Goal: Task Accomplishment & Management: Manage account settings

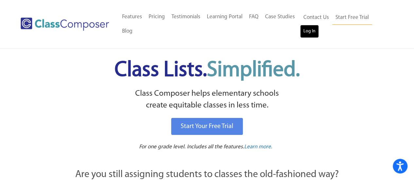
click at [308, 31] on link "Log In" at bounding box center [309, 31] width 19 height 13
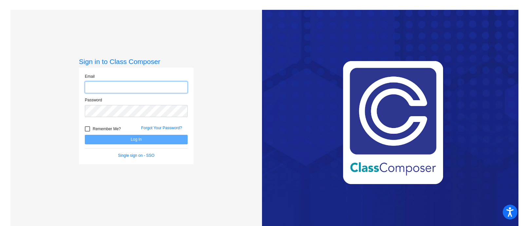
type input "[EMAIL_ADDRESS][DOMAIN_NAME]"
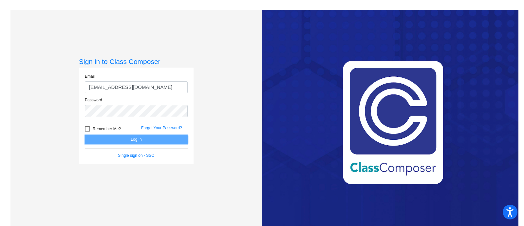
click at [123, 138] on button "Log In" at bounding box center [136, 139] width 103 height 9
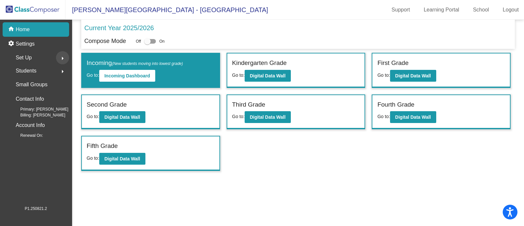
click at [62, 58] on mat-icon "arrow_right" at bounding box center [63, 58] width 8 height 8
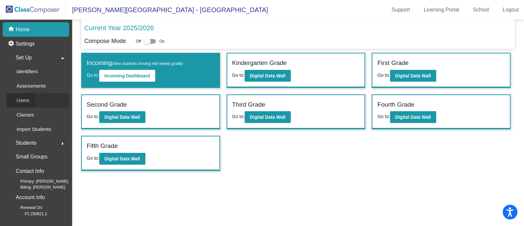
click at [29, 100] on div "Users" at bounding box center [21, 100] width 28 height 14
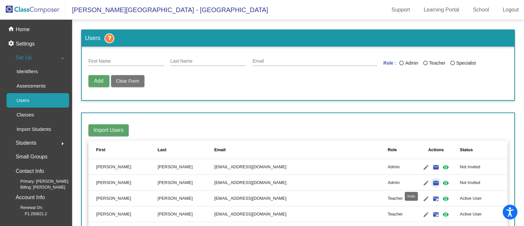
click at [432, 184] on mat-icon "email" at bounding box center [436, 183] width 8 height 8
click at [23, 114] on p "Classes" at bounding box center [24, 115] width 17 height 8
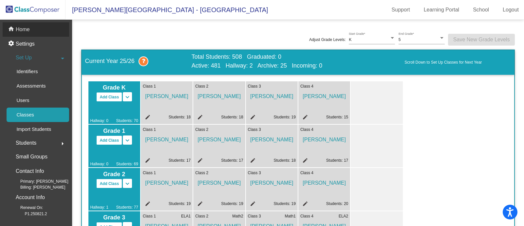
click at [23, 27] on p "Home" at bounding box center [23, 30] width 14 height 8
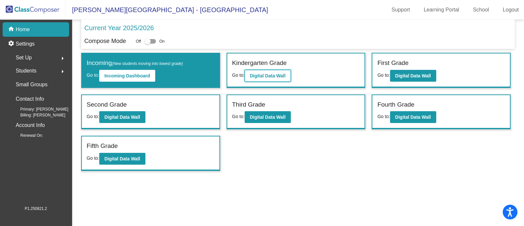
click at [267, 77] on b "Digital Data Wall" at bounding box center [268, 75] width 36 height 5
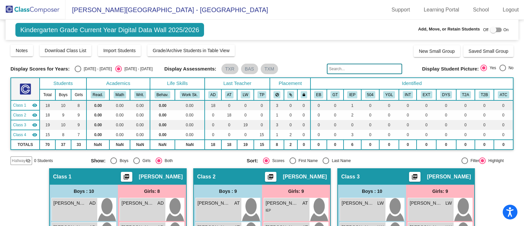
click at [38, 8] on img at bounding box center [32, 9] width 65 height 19
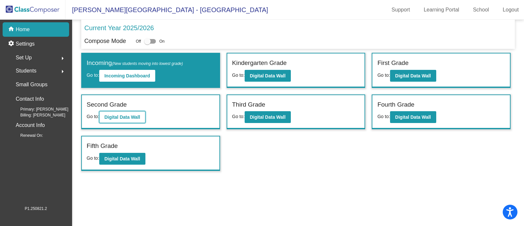
click at [128, 117] on b "Digital Data Wall" at bounding box center [122, 116] width 36 height 5
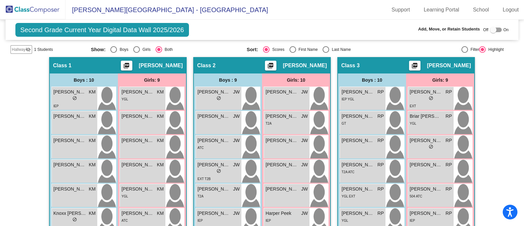
scroll to position [113, 0]
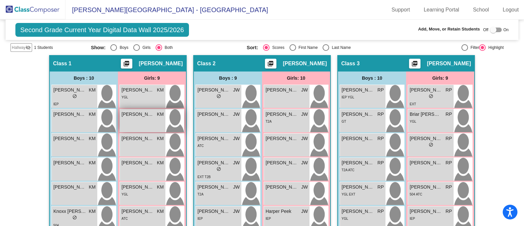
click at [146, 118] on div "[PERSON_NAME] KM lock do_not_disturb_alt" at bounding box center [143, 120] width 46 height 23
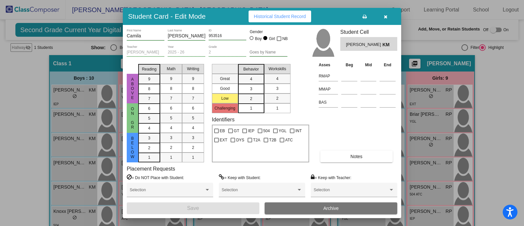
click at [316, 209] on button "Archive" at bounding box center [331, 208] width 133 height 12
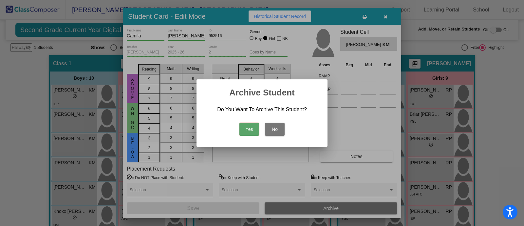
click at [251, 129] on button "Yes" at bounding box center [249, 128] width 20 height 13
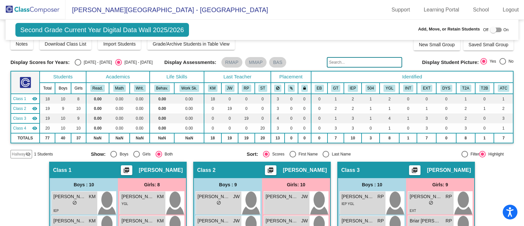
scroll to position [0, 0]
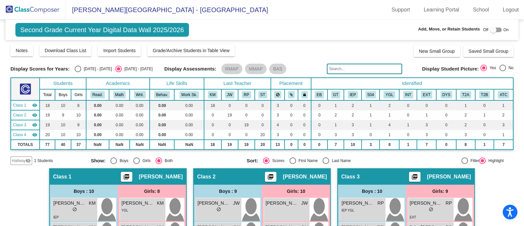
click at [29, 9] on img at bounding box center [32, 9] width 65 height 19
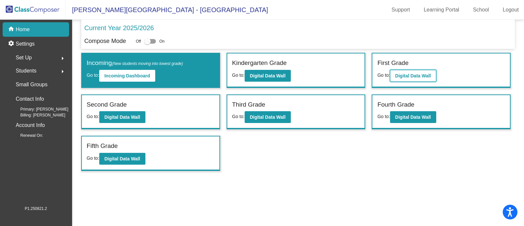
click at [416, 79] on button "Digital Data Wall" at bounding box center [413, 76] width 46 height 12
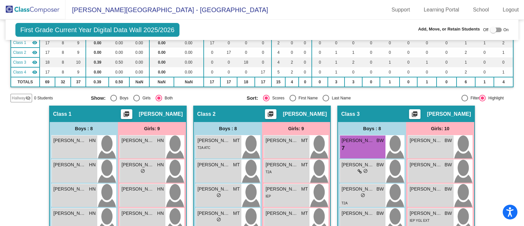
scroll to position [69, 0]
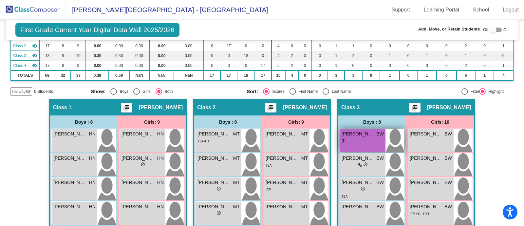
click at [361, 143] on div "7 lock do_not_disturb_alt" at bounding box center [363, 141] width 42 height 9
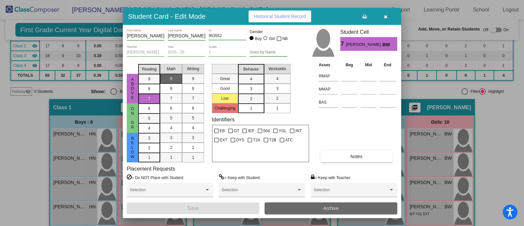
click at [348, 209] on button "Archive" at bounding box center [331, 208] width 133 height 12
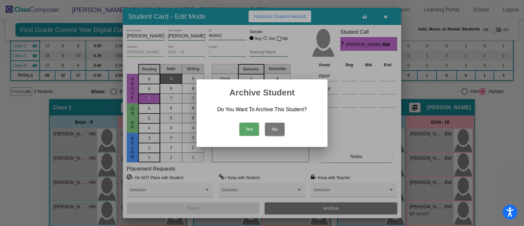
click at [244, 124] on button "Yes" at bounding box center [249, 128] width 20 height 13
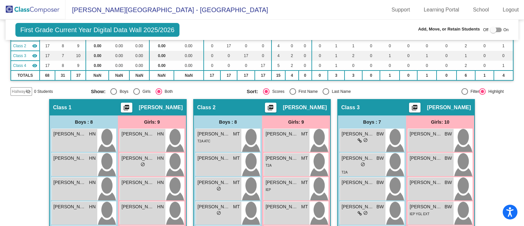
scroll to position [0, 0]
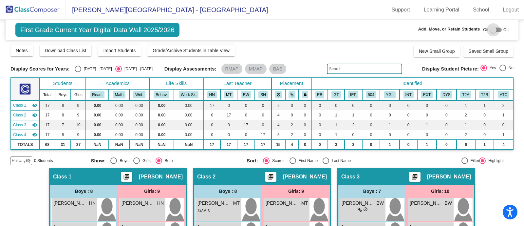
click at [490, 31] on div at bounding box center [493, 30] width 7 height 7
checkbox input "true"
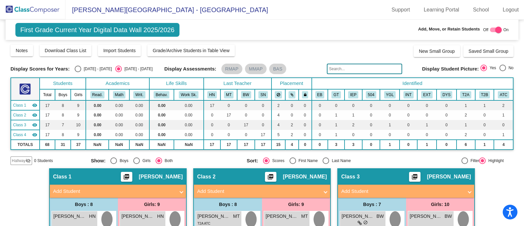
drag, startPoint x: 519, startPoint y: 59, endPoint x: 519, endPoint y: 69, distance: 10.2
click at [519, 69] on mat-sidenav-content "First Grade Current Year Digital Data Wall 2025/2026 Add, Move, or Retain Stude…" at bounding box center [262, 123] width 524 height 206
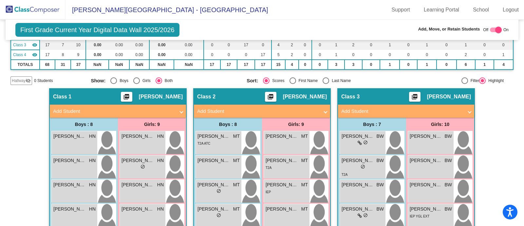
scroll to position [90, 0]
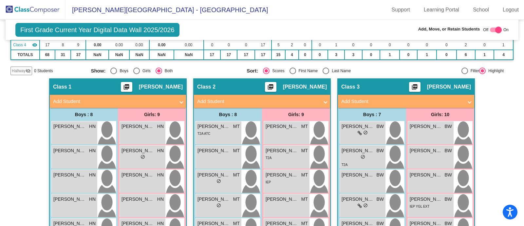
click at [468, 101] on span at bounding box center [469, 102] width 3 height 8
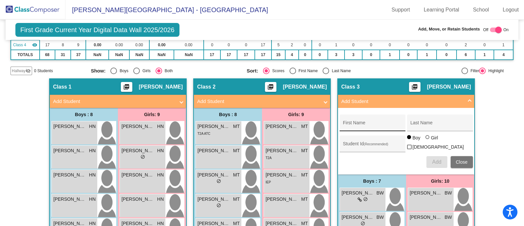
click at [357, 124] on input "First Name" at bounding box center [372, 124] width 59 height 5
click at [512, 122] on mat-sidenav-content "First Grade Current Year Digital Data Wall 2025/2026 Add, Move, or Retain Stude…" at bounding box center [262, 123] width 524 height 206
click at [460, 160] on span "Close" at bounding box center [462, 161] width 12 height 5
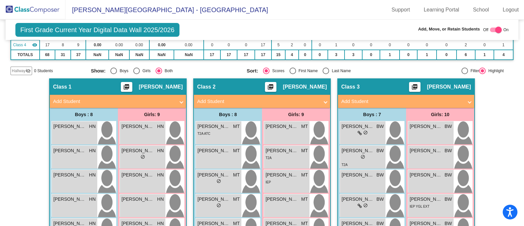
scroll to position [0, 0]
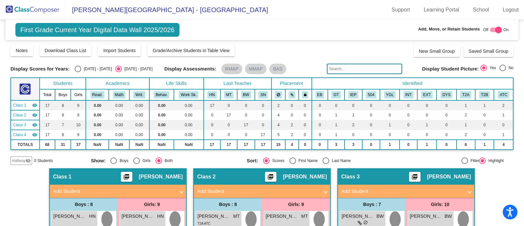
click at [32, 9] on img at bounding box center [32, 9] width 65 height 19
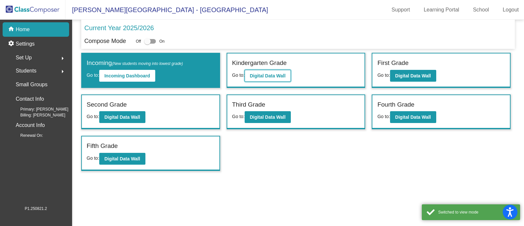
click at [263, 76] on b "Digital Data Wall" at bounding box center [268, 75] width 36 height 5
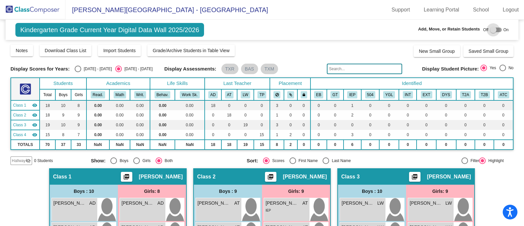
click at [490, 27] on div at bounding box center [493, 30] width 7 height 7
checkbox input "true"
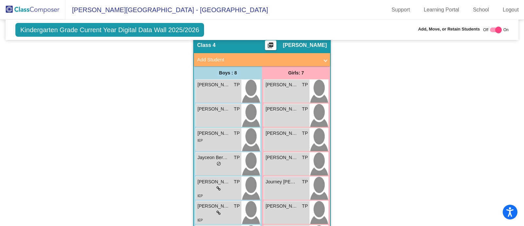
scroll to position [429, 0]
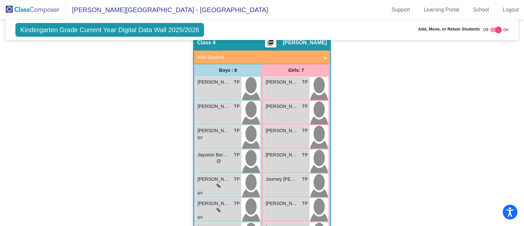
click at [321, 57] on span "Add Student" at bounding box center [260, 57] width 127 height 8
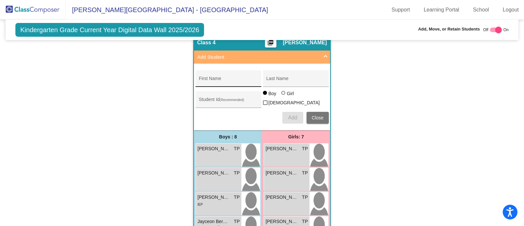
click at [223, 79] on input "First Name" at bounding box center [228, 80] width 59 height 5
type input "[PERSON_NAME]"
click at [273, 82] on input "Last Name" at bounding box center [295, 80] width 59 height 5
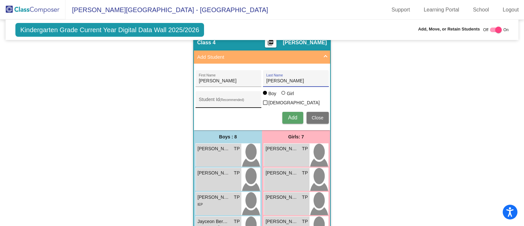
type input "[PERSON_NAME]"
click at [228, 101] on input "Student Id (Recommended)" at bounding box center [228, 101] width 59 height 5
type input "957386"
click at [293, 118] on button "Add" at bounding box center [292, 118] width 21 height 12
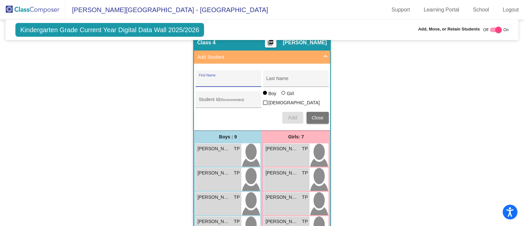
click at [321, 112] on button "Close" at bounding box center [317, 118] width 22 height 12
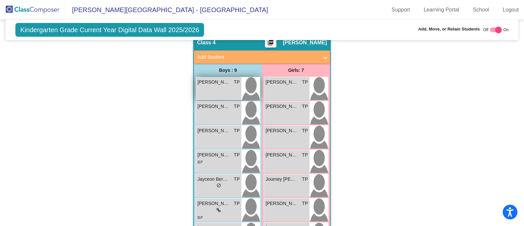
click at [226, 84] on div "[PERSON_NAME] TP lock do_not_disturb_alt" at bounding box center [219, 88] width 46 height 23
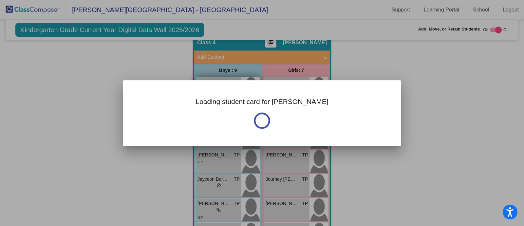
click at [226, 84] on div "Loading student card for [PERSON_NAME]" at bounding box center [262, 112] width 278 height 65
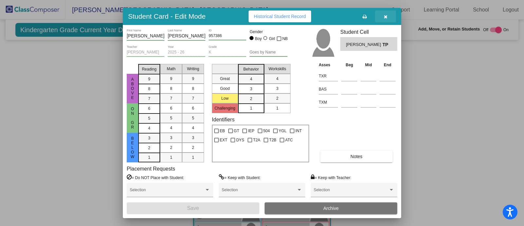
click at [386, 17] on icon "button" at bounding box center [386, 16] width 4 height 5
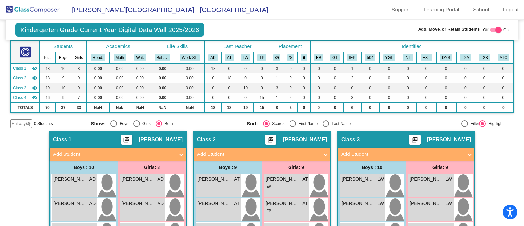
scroll to position [0, 0]
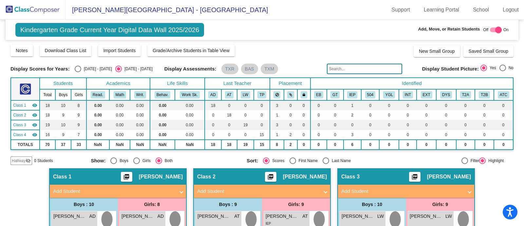
click at [44, 6] on img at bounding box center [32, 9] width 65 height 19
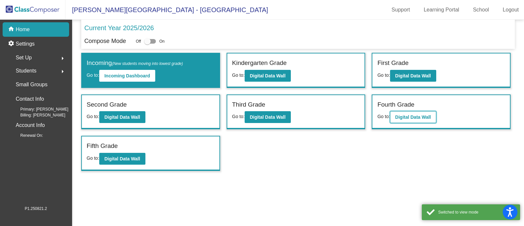
click at [411, 118] on b "Digital Data Wall" at bounding box center [413, 116] width 36 height 5
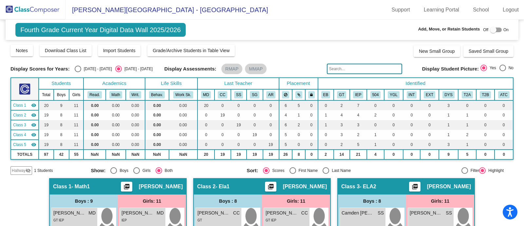
click at [493, 29] on div at bounding box center [496, 30] width 12 height 5
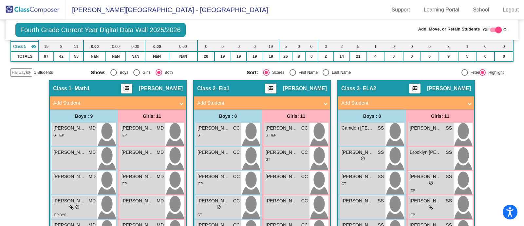
scroll to position [121, 0]
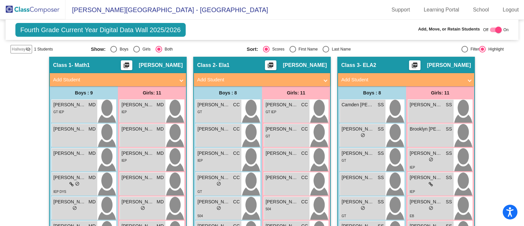
drag, startPoint x: 520, startPoint y: 72, endPoint x: 520, endPoint y: 75, distance: 3.3
click at [520, 75] on mat-sidenav-content "Fourth Grade Current Year Digital Data Wall 2025/2026 Add, Move, or Retain Stud…" at bounding box center [262, 123] width 524 height 206
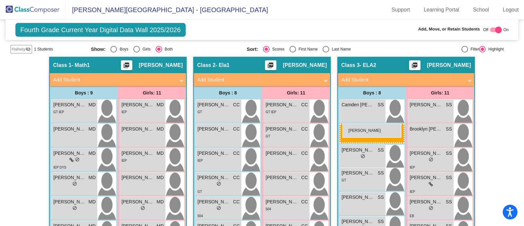
drag, startPoint x: 86, startPoint y: 137, endPoint x: 344, endPoint y: 124, distance: 258.7
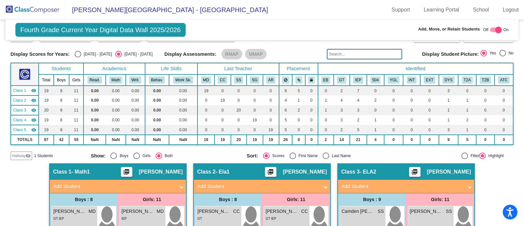
scroll to position [0, 0]
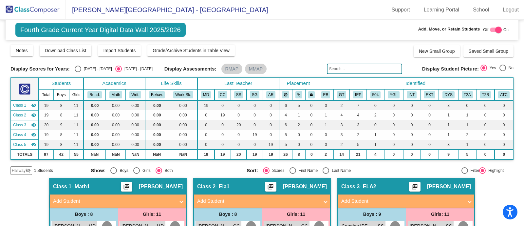
click at [495, 30] on div at bounding box center [498, 30] width 7 height 7
checkbox input "false"
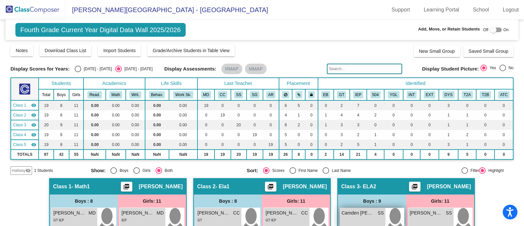
click at [363, 215] on div "Camden [PERSON_NAME] lock do_not_disturb_alt" at bounding box center [363, 219] width 46 height 23
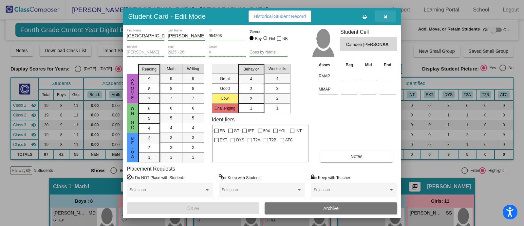
click at [386, 15] on icon "button" at bounding box center [386, 16] width 4 height 5
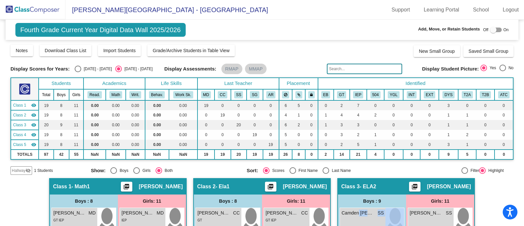
scroll to position [4, 0]
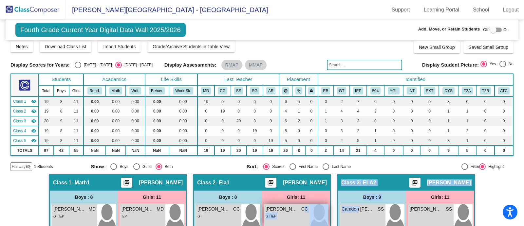
drag, startPoint x: 358, startPoint y: 220, endPoint x: 304, endPoint y: 204, distance: 55.7
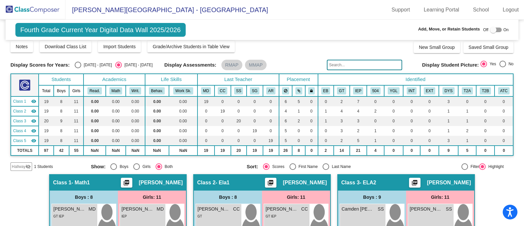
drag, startPoint x: 520, startPoint y: 65, endPoint x: 522, endPoint y: 50, distance: 14.5
click at [522, 50] on mat-sidenav-content "Fourth Grade Current Year Digital Data Wall 2025/2026 Add, Move, or Retain Stud…" at bounding box center [262, 123] width 524 height 206
click at [44, 9] on img at bounding box center [32, 9] width 65 height 19
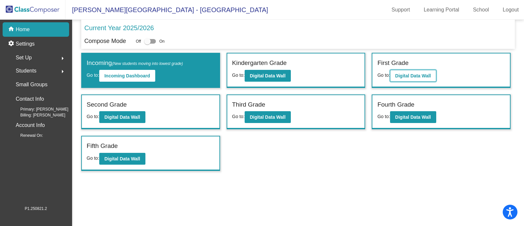
click at [425, 74] on b "Digital Data Wall" at bounding box center [413, 75] width 36 height 5
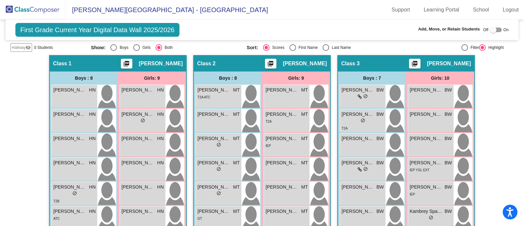
scroll to position [114, 0]
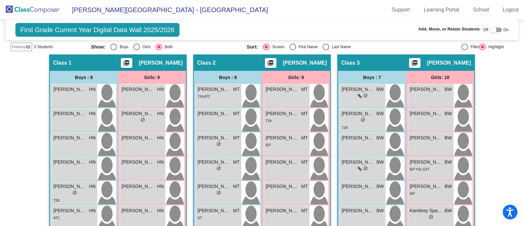
click at [490, 29] on div at bounding box center [493, 30] width 7 height 7
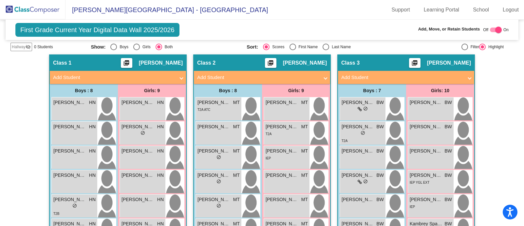
checkbox input "true"
click at [180, 78] on span at bounding box center [181, 78] width 3 height 8
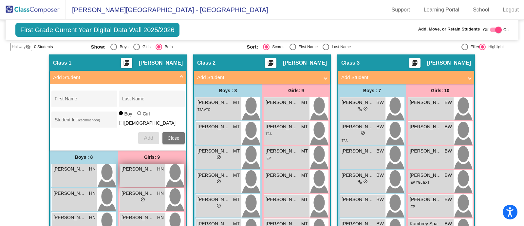
click at [156, 173] on div "[PERSON_NAME] HN lock do_not_disturb_alt" at bounding box center [143, 175] width 46 height 23
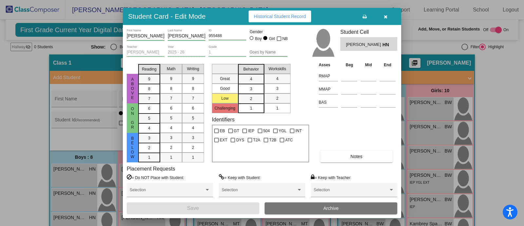
click at [250, 38] on div at bounding box center [252, 38] width 4 height 4
click at [252, 41] on input "Boy" at bounding box center [252, 41] width 0 height 0
radio input "true"
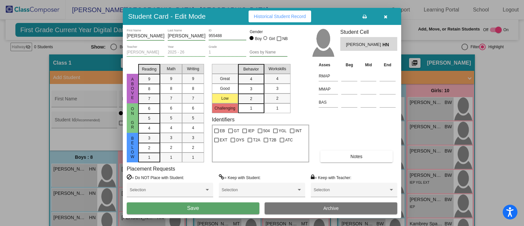
click at [194, 208] on span "Save" at bounding box center [193, 208] width 12 height 6
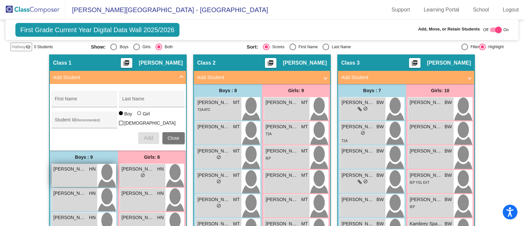
click at [82, 169] on span "[PERSON_NAME]" at bounding box center [69, 168] width 33 height 7
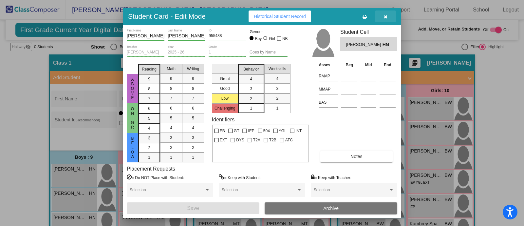
click at [387, 16] on button "button" at bounding box center [385, 16] width 21 height 12
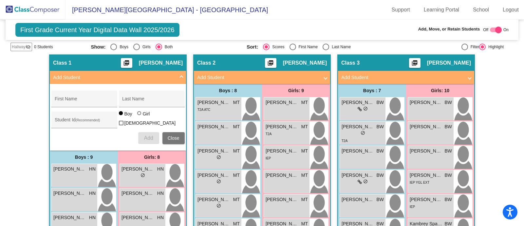
click at [177, 71] on mat-expansion-panel-header "Add Student" at bounding box center [118, 77] width 136 height 13
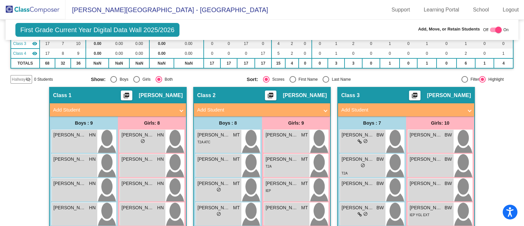
scroll to position [66, 0]
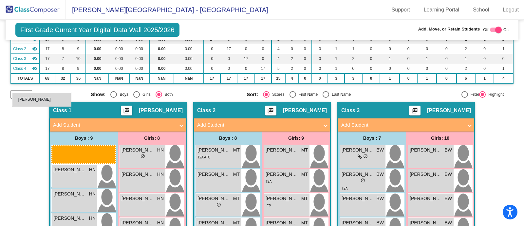
drag, startPoint x: 74, startPoint y: 159, endPoint x: 12, endPoint y: 92, distance: 91.1
drag, startPoint x: 71, startPoint y: 151, endPoint x: 12, endPoint y: 91, distance: 84.5
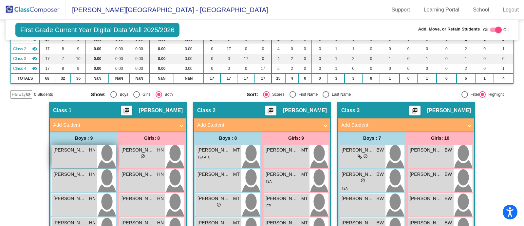
click at [80, 154] on div "[PERSON_NAME] HN lock do_not_disturb_alt" at bounding box center [75, 156] width 46 height 23
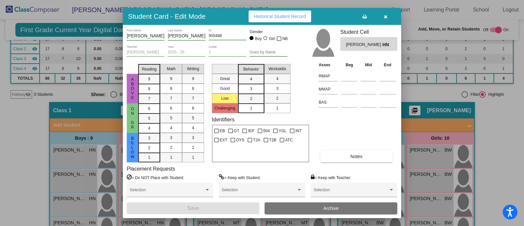
click at [385, 12] on button "button" at bounding box center [385, 16] width 21 height 12
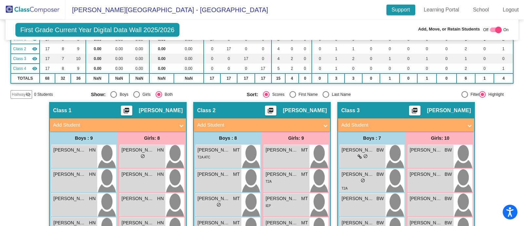
click at [403, 9] on link "Support" at bounding box center [400, 10] width 29 height 10
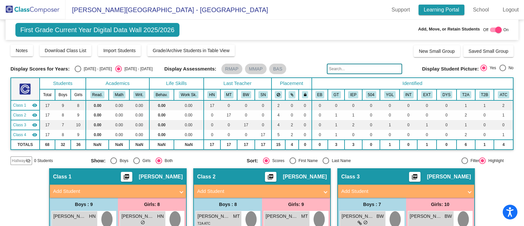
click at [429, 9] on link "Learning Portal" at bounding box center [441, 10] width 46 height 10
click at [21, 8] on img at bounding box center [32, 9] width 65 height 19
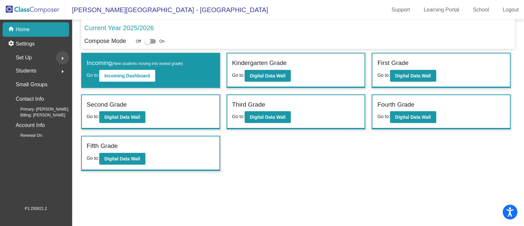
click at [61, 57] on mat-icon "arrow_right" at bounding box center [63, 58] width 8 height 8
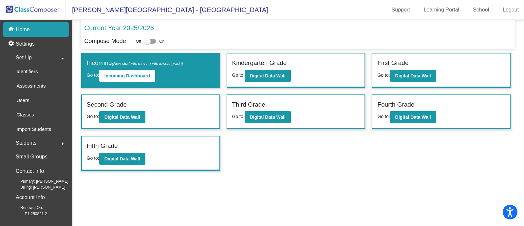
click at [65, 144] on mat-icon "arrow_right" at bounding box center [63, 143] width 8 height 8
click at [39, 142] on p "All Students" at bounding box center [29, 142] width 26 height 8
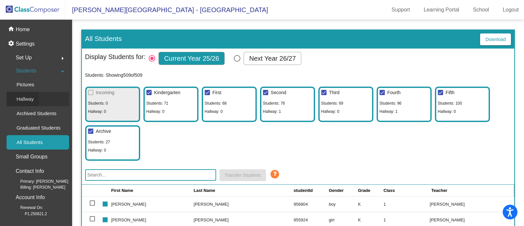
click at [30, 98] on p "Hallway" at bounding box center [24, 99] width 17 height 8
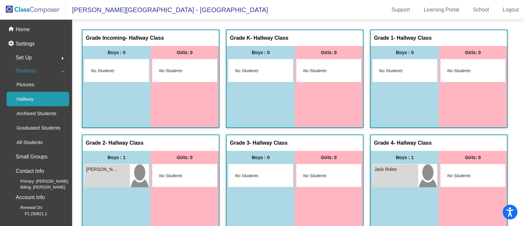
click at [28, 54] on span "Set Up" at bounding box center [24, 57] width 16 height 9
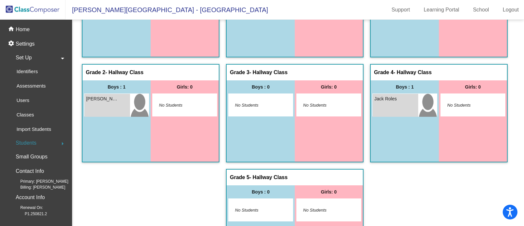
scroll to position [71, 0]
click at [27, 29] on p "Home" at bounding box center [23, 30] width 14 height 8
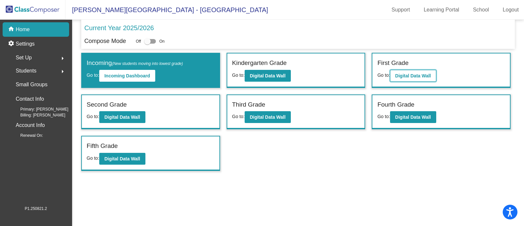
click at [419, 74] on b "Digital Data Wall" at bounding box center [413, 75] width 36 height 5
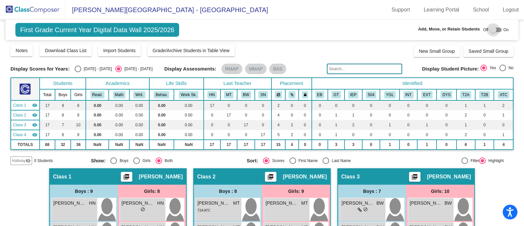
click at [491, 29] on div at bounding box center [493, 30] width 7 height 7
checkbox input "true"
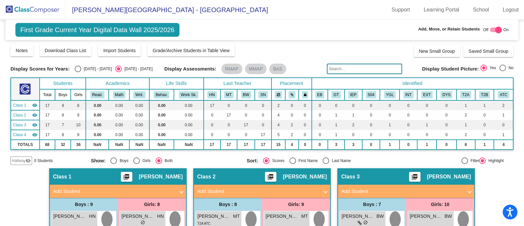
click at [27, 161] on mat-icon "visibility_off" at bounding box center [28, 160] width 5 height 5
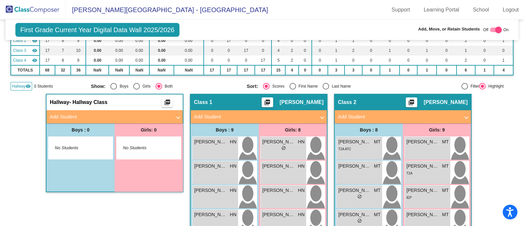
scroll to position [77, 0]
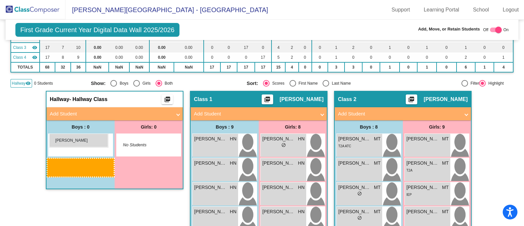
drag, startPoint x: 222, startPoint y: 145, endPoint x: 50, endPoint y: 133, distance: 172.0
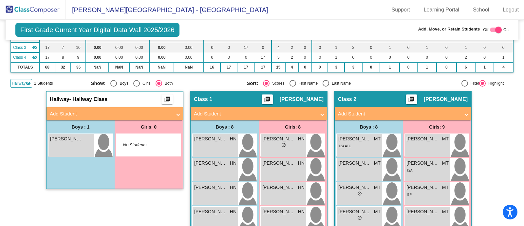
drag, startPoint x: 41, startPoint y: 11, endPoint x: 38, endPoint y: 3, distance: 8.5
click at [41, 11] on img at bounding box center [32, 9] width 65 height 19
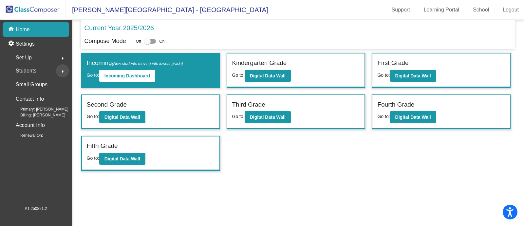
click at [60, 73] on mat-icon "arrow_right" at bounding box center [63, 71] width 8 height 8
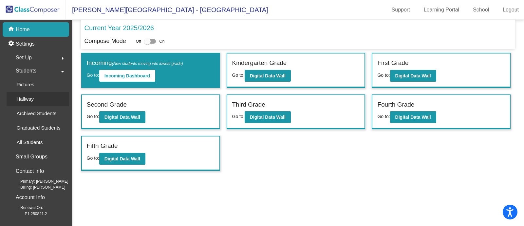
click at [21, 98] on p "Hallway" at bounding box center [24, 99] width 17 height 8
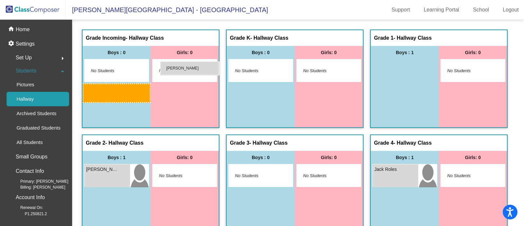
drag, startPoint x: 178, startPoint y: 176, endPoint x: 160, endPoint y: 61, distance: 116.7
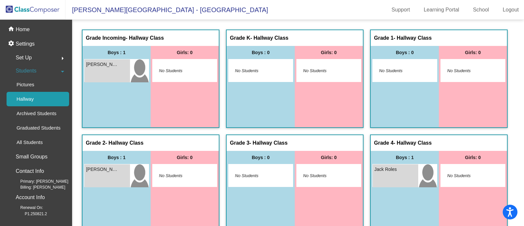
click at [42, 9] on img at bounding box center [32, 9] width 65 height 19
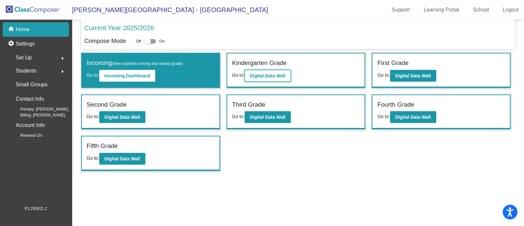
click at [260, 80] on button "Digital Data Wall" at bounding box center [268, 76] width 46 height 12
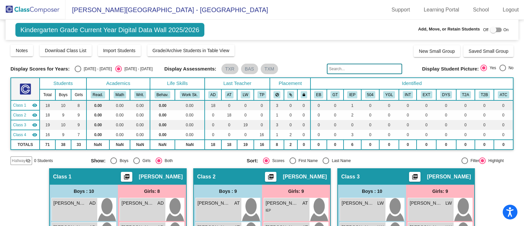
click at [490, 28] on div at bounding box center [493, 30] width 7 height 7
checkbox input "true"
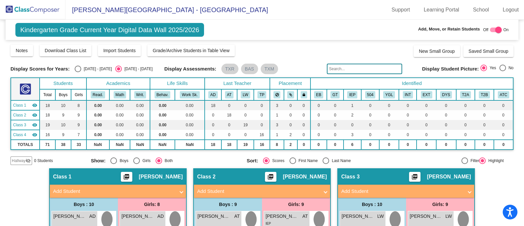
click at [25, 161] on span "Hallway" at bounding box center [19, 160] width 14 height 6
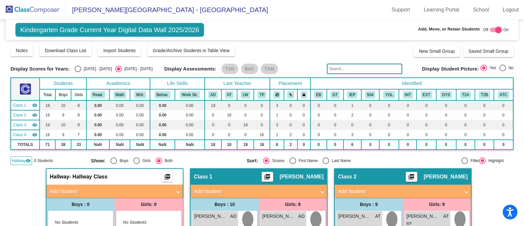
scroll to position [1, 0]
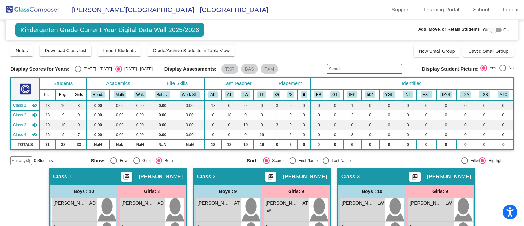
click at [33, 10] on img at bounding box center [32, 9] width 65 height 19
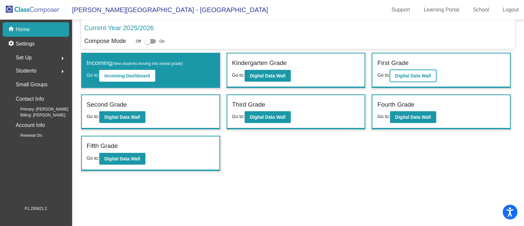
click at [408, 76] on b "Digital Data Wall" at bounding box center [413, 75] width 36 height 5
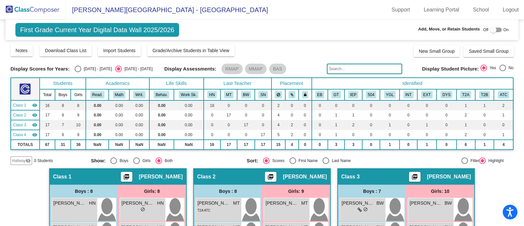
click at [26, 160] on mat-icon "visibility_off" at bounding box center [28, 160] width 5 height 5
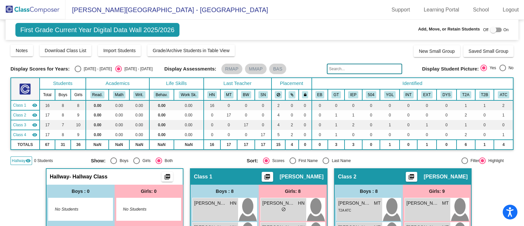
click at [31, 11] on img at bounding box center [32, 9] width 65 height 19
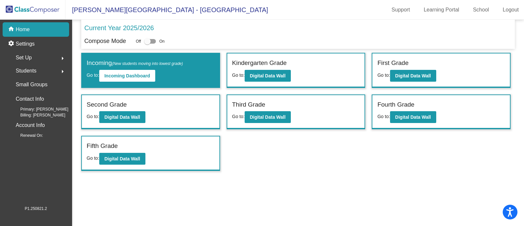
click at [47, 71] on div "Students arrow_right" at bounding box center [38, 70] width 63 height 13
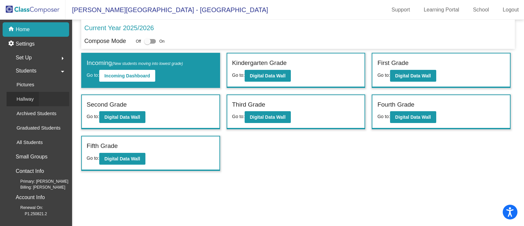
click at [29, 102] on p "Hallway" at bounding box center [24, 99] width 17 height 8
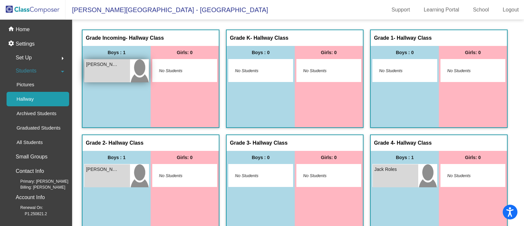
click at [130, 73] on div "Aubrey Bowers lock do_not_disturb_alt" at bounding box center [107, 70] width 46 height 23
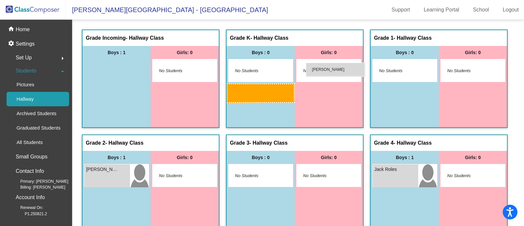
drag, startPoint x: 188, startPoint y: 73, endPoint x: 306, endPoint y: 62, distance: 118.7
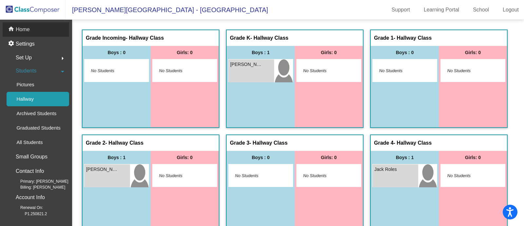
click at [25, 29] on p "Home" at bounding box center [23, 30] width 14 height 8
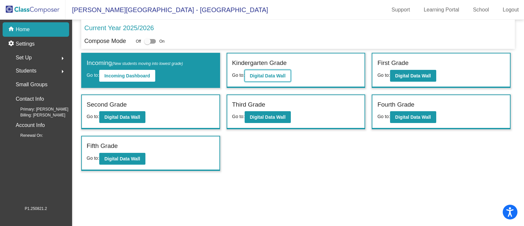
drag, startPoint x: 265, startPoint y: 74, endPoint x: 266, endPoint y: 79, distance: 5.0
click at [266, 79] on button "Digital Data Wall" at bounding box center [268, 76] width 46 height 12
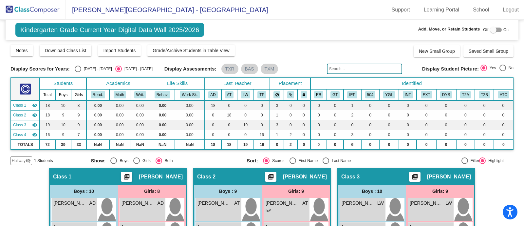
click at [23, 159] on span "Hallway" at bounding box center [19, 160] width 14 height 6
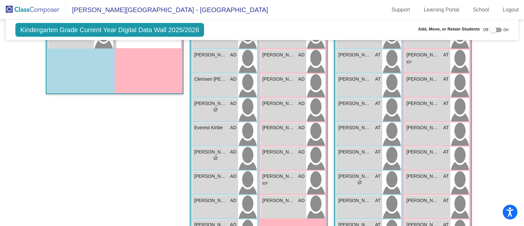
scroll to position [169, 0]
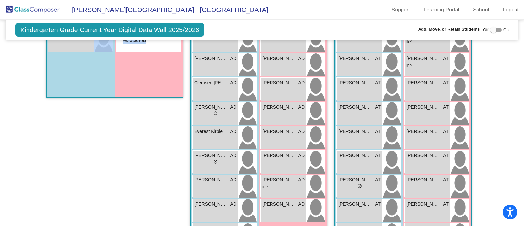
drag, startPoint x: 90, startPoint y: 45, endPoint x: 181, endPoint y: 161, distance: 148.0
click at [181, 161] on div "Hallway - Hallway Class picture_as_pdf Add Student First Name Last Name Student…" at bounding box center [115, 140] width 138 height 282
drag, startPoint x: 488, startPoint y: 30, endPoint x: 491, endPoint y: 32, distance: 4.2
click at [491, 32] on div at bounding box center [493, 30] width 7 height 7
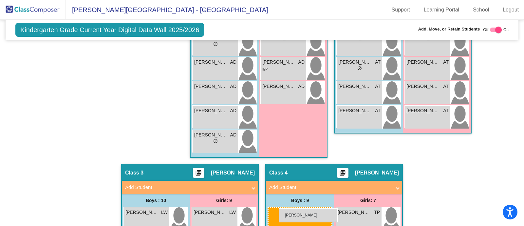
scroll to position [303, 0]
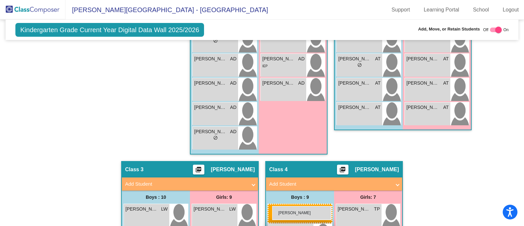
drag, startPoint x: 93, startPoint y: 44, endPoint x: 272, endPoint y: 205, distance: 240.9
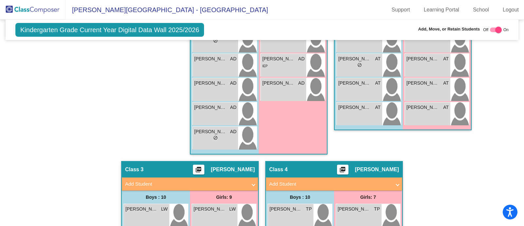
drag, startPoint x: 519, startPoint y: 116, endPoint x: 519, endPoint y: 131, distance: 15.1
click at [519, 131] on mat-sidenav-content "Kindergarten Grade Current Year Digital Data Wall 2025/2026 Add, Move, or Retai…" at bounding box center [262, 123] width 524 height 206
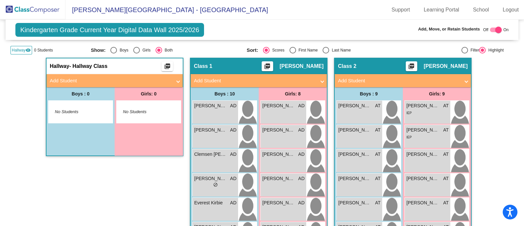
scroll to position [0, 0]
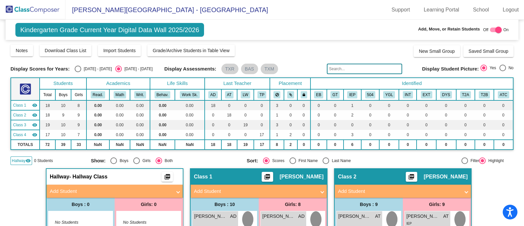
click at [19, 160] on span "Hallway" at bounding box center [19, 160] width 14 height 6
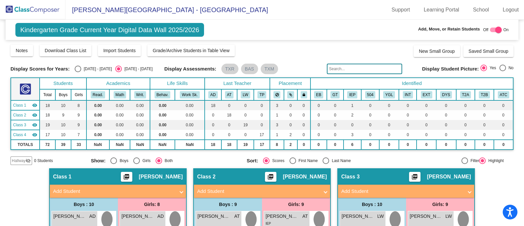
click at [491, 28] on div at bounding box center [496, 30] width 12 height 5
checkbox input "false"
